Goal: Transaction & Acquisition: Obtain resource

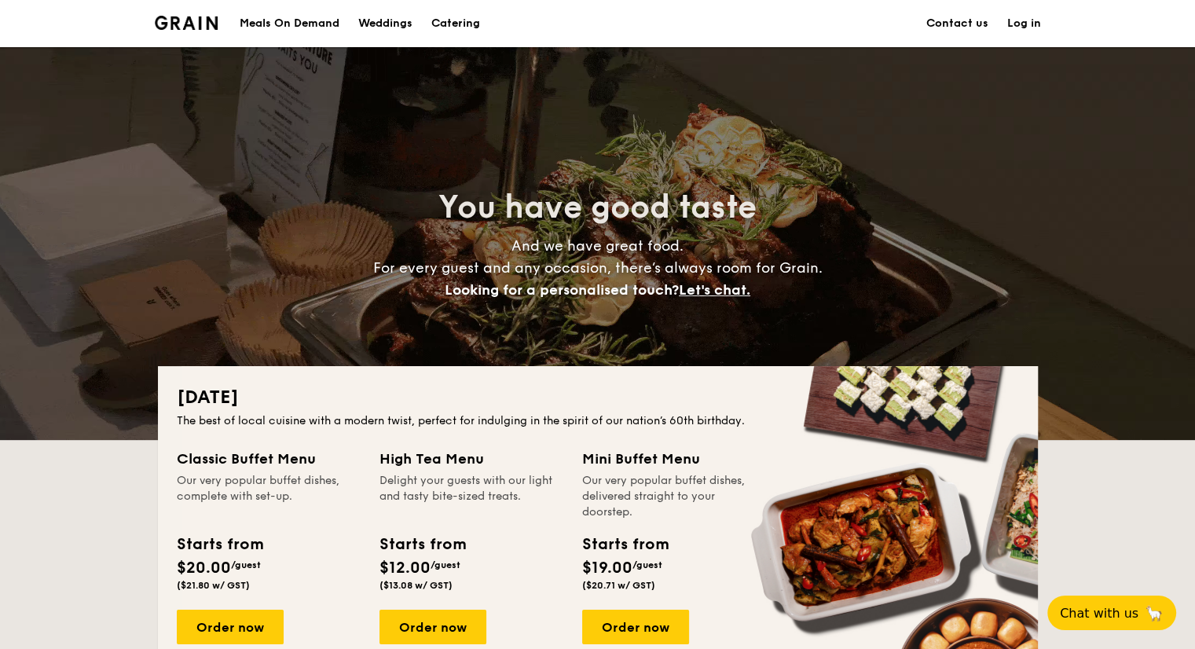
click at [302, 20] on div "Meals On Demand" at bounding box center [290, 23] width 100 height 47
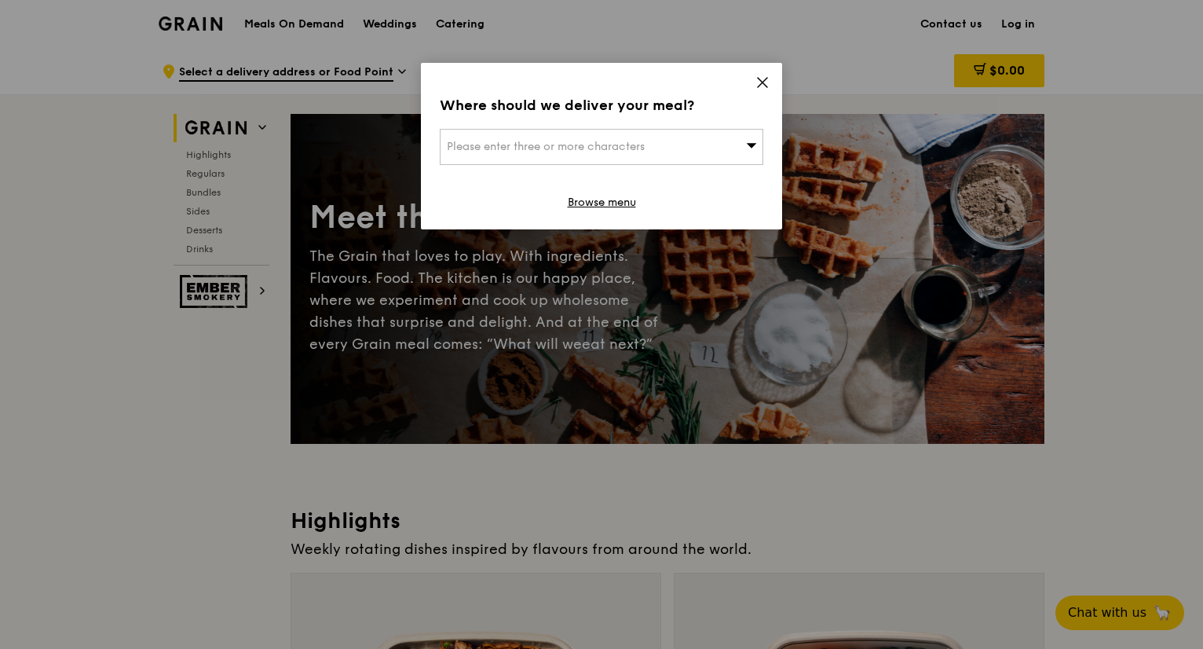
click at [764, 82] on icon at bounding box center [763, 82] width 14 height 14
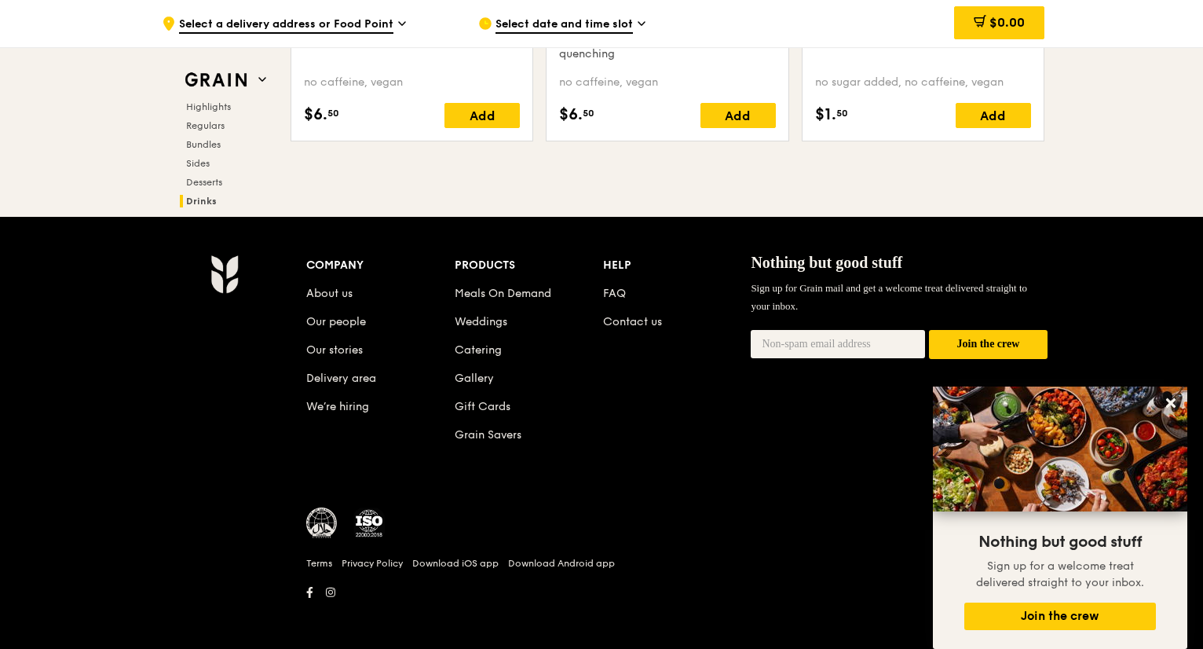
scroll to position [6510, 0]
click at [495, 346] on link "Catering" at bounding box center [478, 349] width 47 height 13
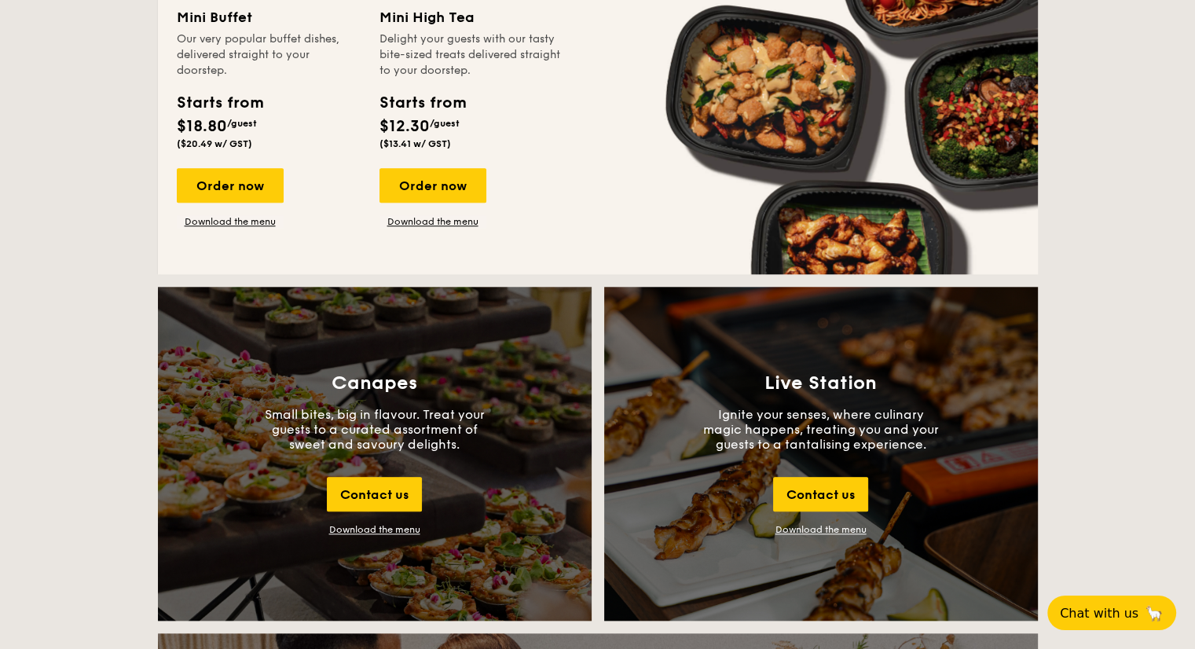
scroll to position [1571, 0]
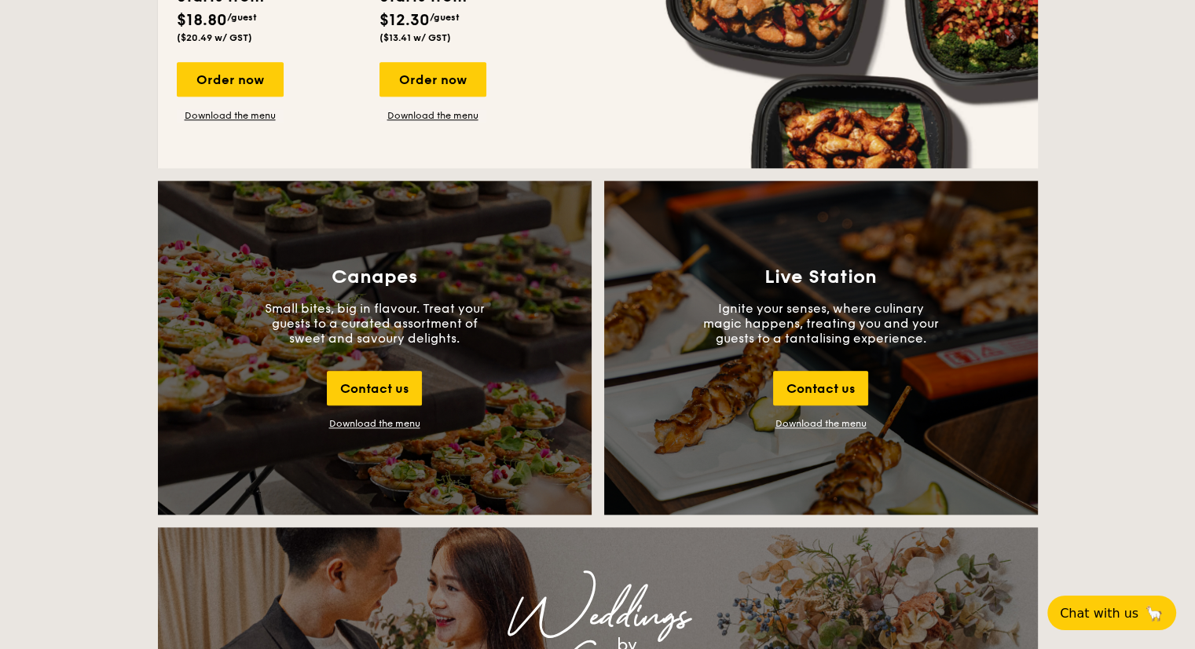
drag, startPoint x: 1018, startPoint y: 406, endPoint x: 880, endPoint y: 437, distance: 141.8
click at [1018, 406] on div "Live Station Ignite your senses, where culinary magic happens, treating you and…" at bounding box center [821, 348] width 434 height 334
click at [353, 426] on div "Download the menu" at bounding box center [374, 423] width 91 height 11
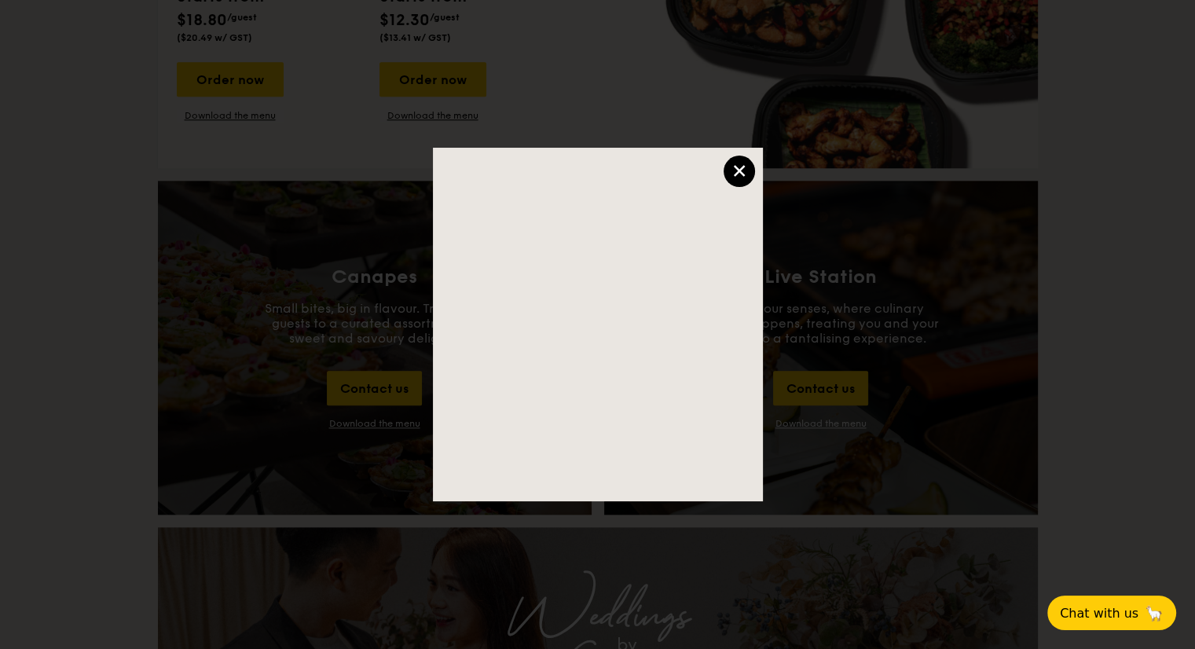
drag, startPoint x: 1120, startPoint y: 342, endPoint x: 1096, endPoint y: 332, distance: 25.7
click at [1120, 342] on div at bounding box center [597, 324] width 1195 height 649
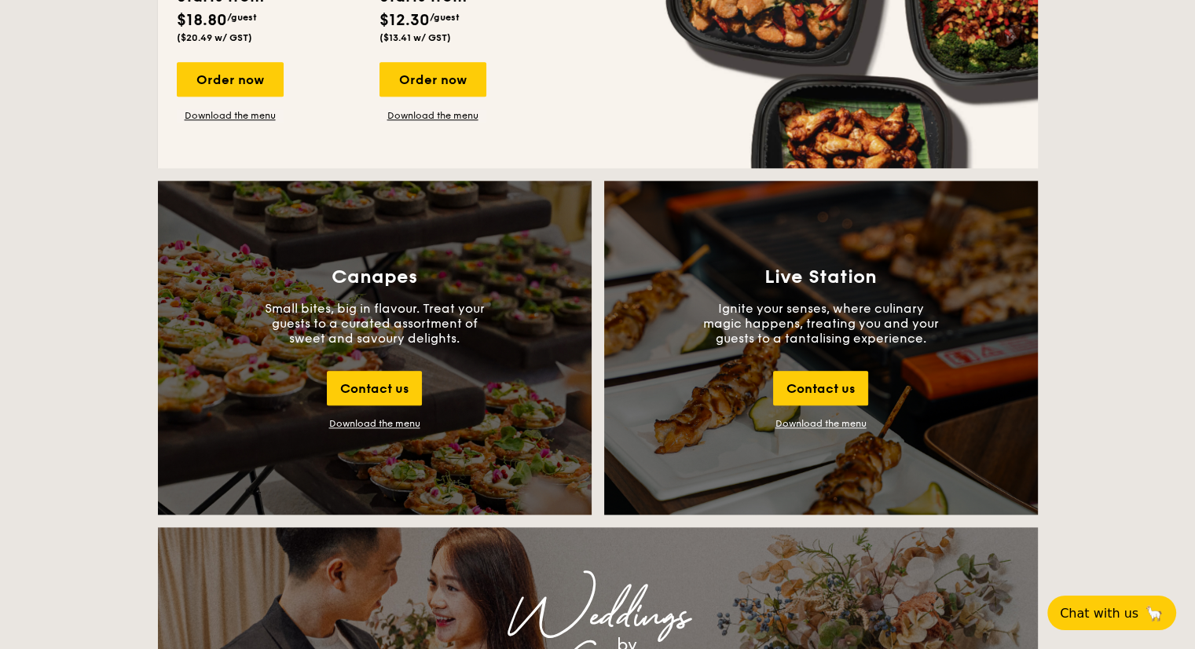
click at [1073, 450] on div "[DATE] The best of local cuisine with a modern twist, perfect for indulging in …" at bounding box center [597, 501] width 1195 height 3413
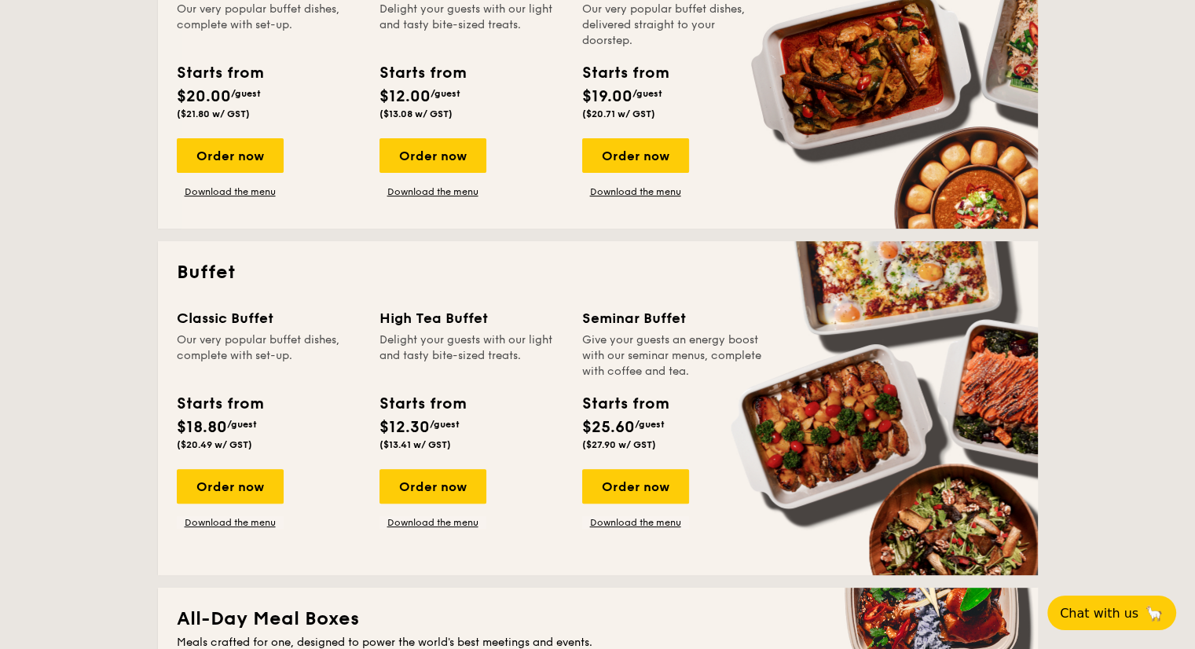
scroll to position [550, 0]
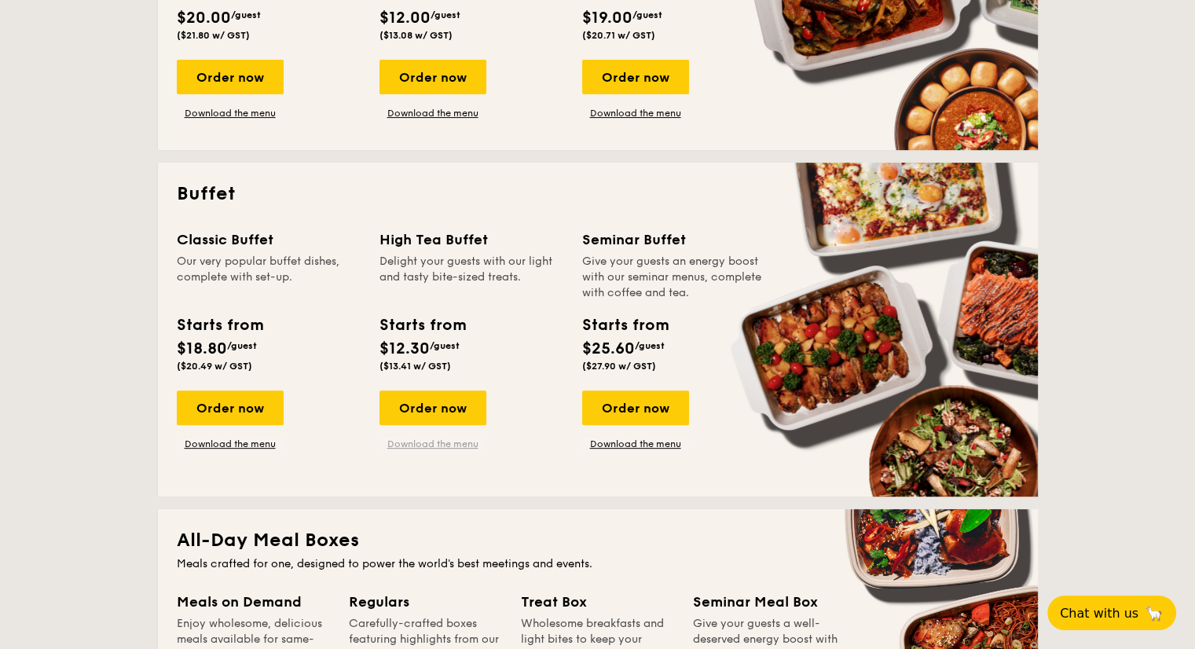
click at [428, 445] on link "Download the menu" at bounding box center [432, 443] width 107 height 13
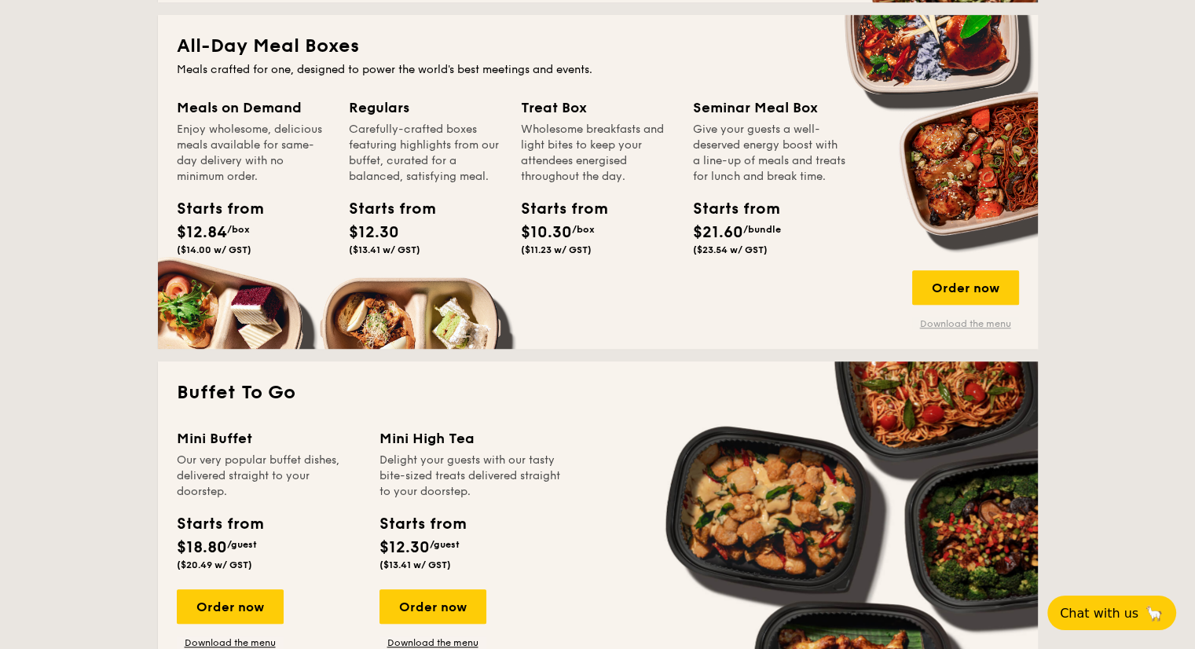
scroll to position [1021, 0]
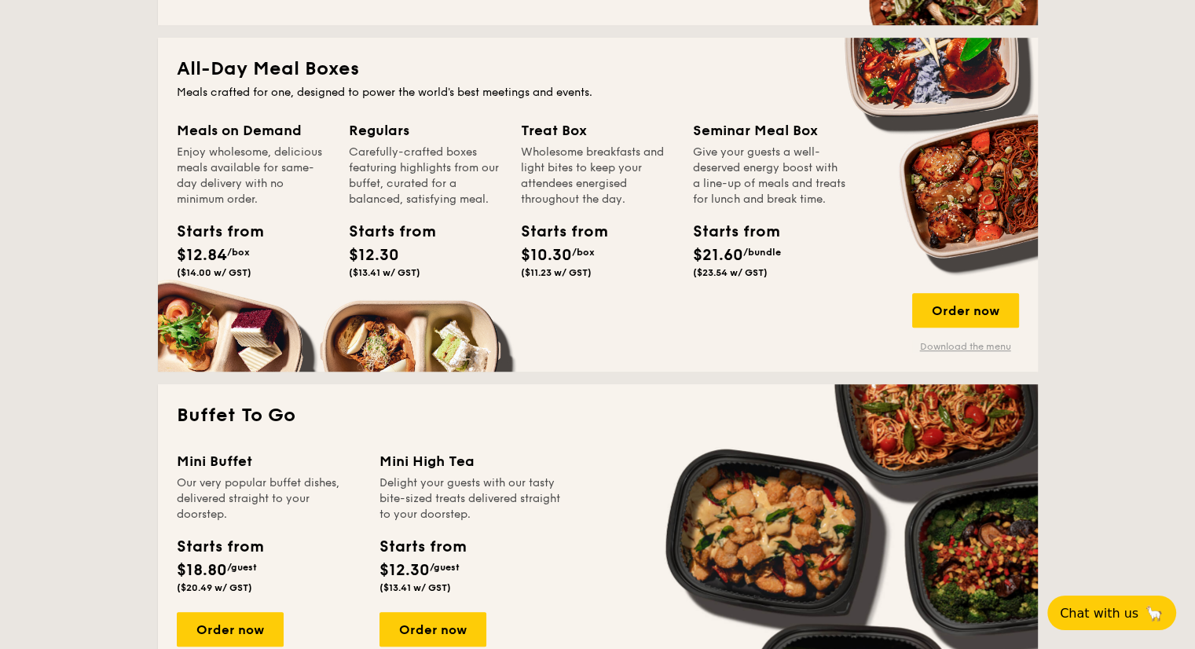
click at [946, 351] on link "Download the menu" at bounding box center [965, 346] width 107 height 13
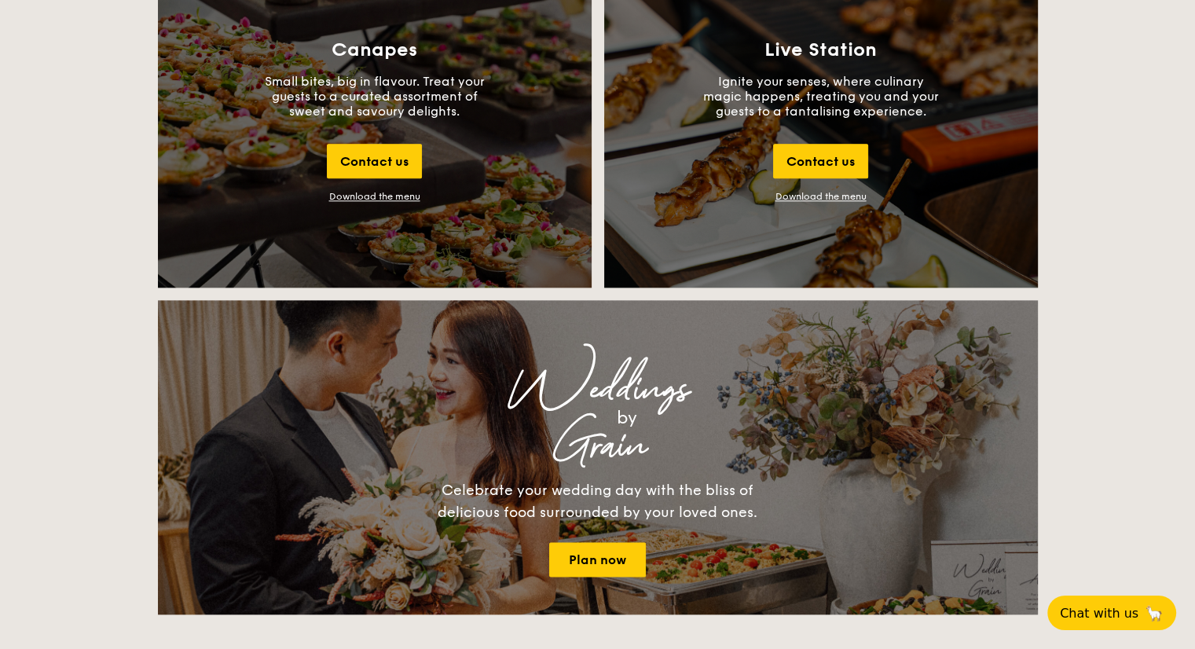
scroll to position [1728, 0]
